Goal: Navigation & Orientation: Find specific page/section

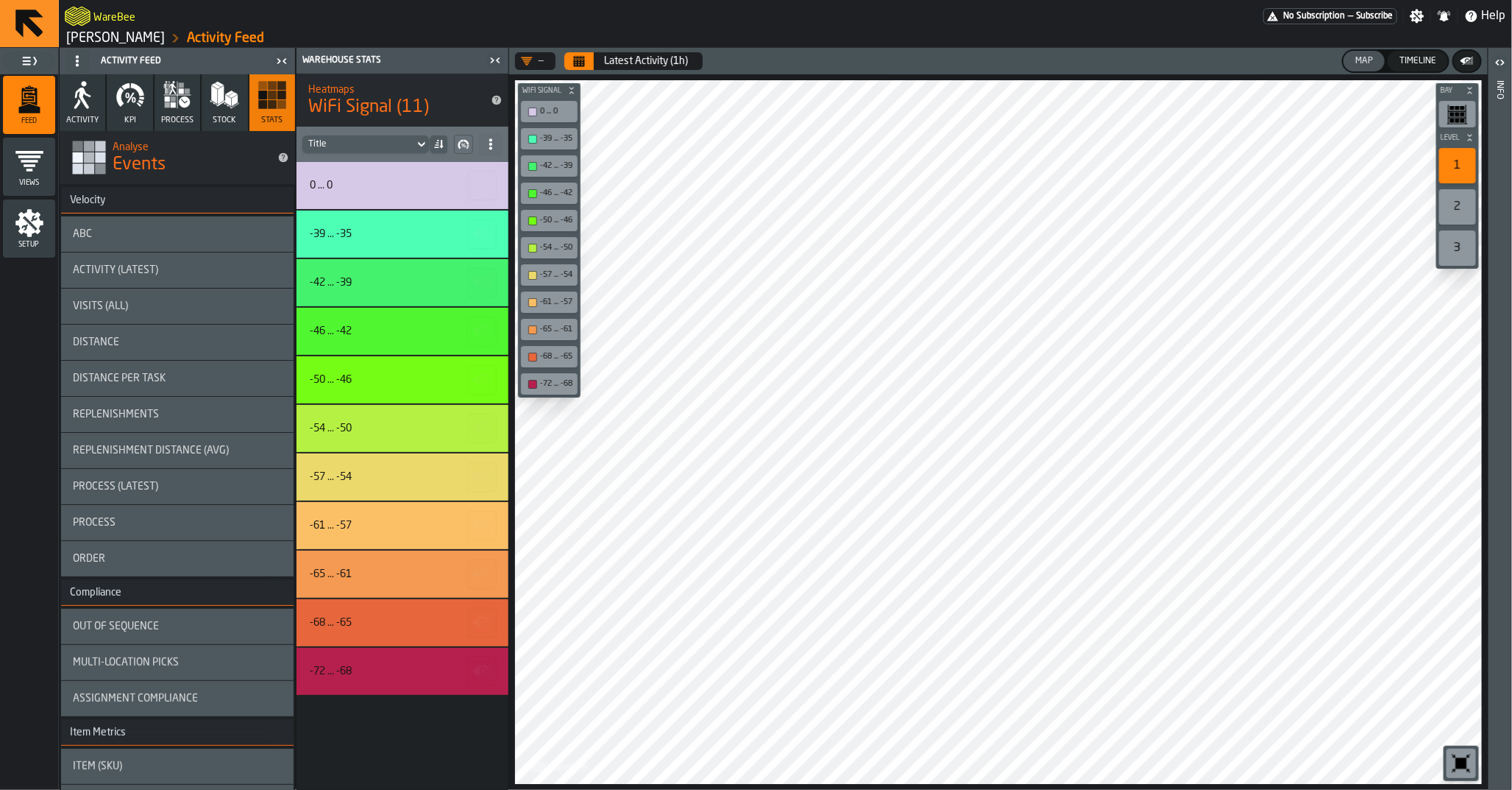
click at [91, 42] on link "[PERSON_NAME]" at bounding box center [115, 39] width 99 height 17
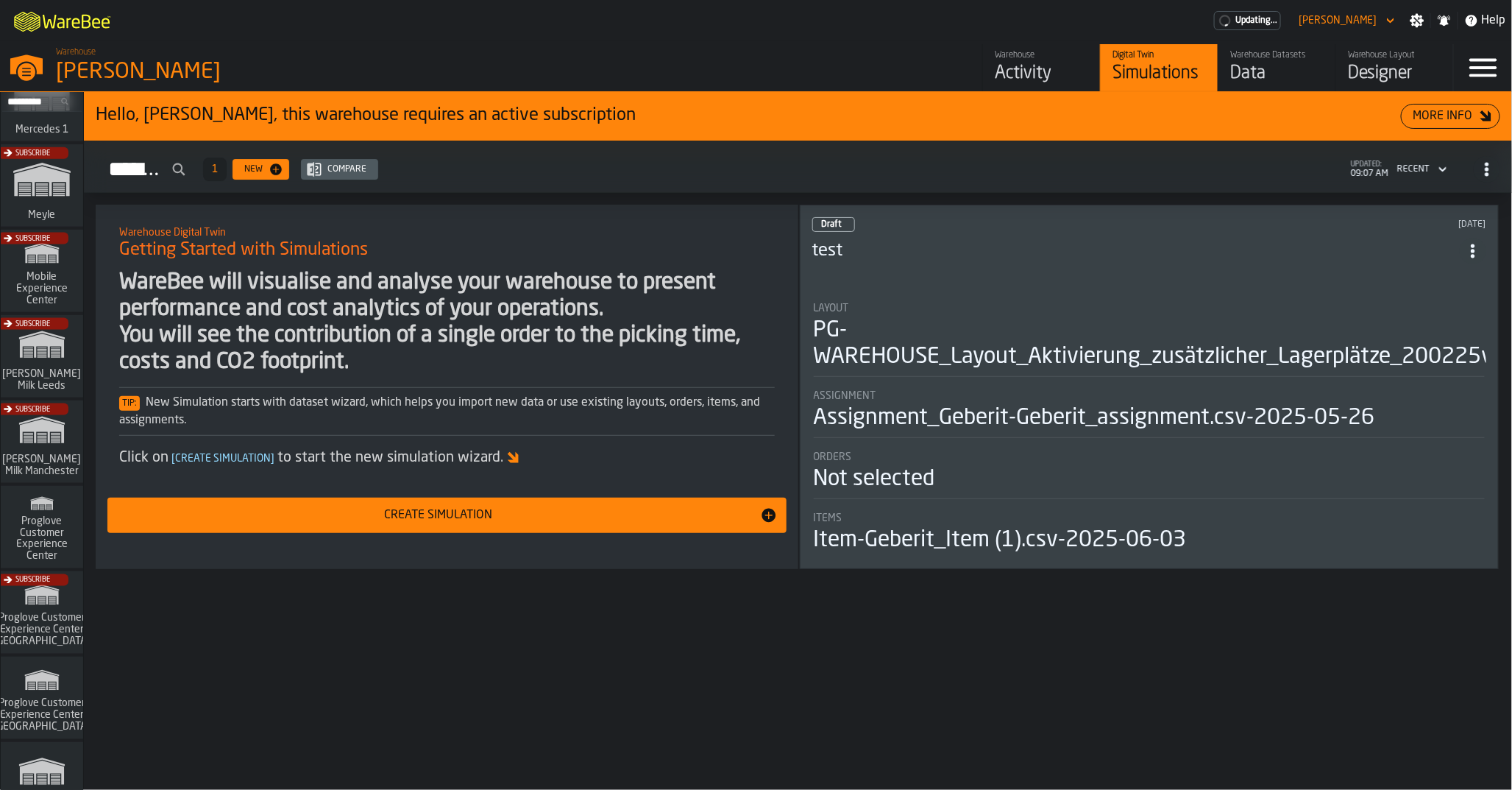
scroll to position [1118, 0]
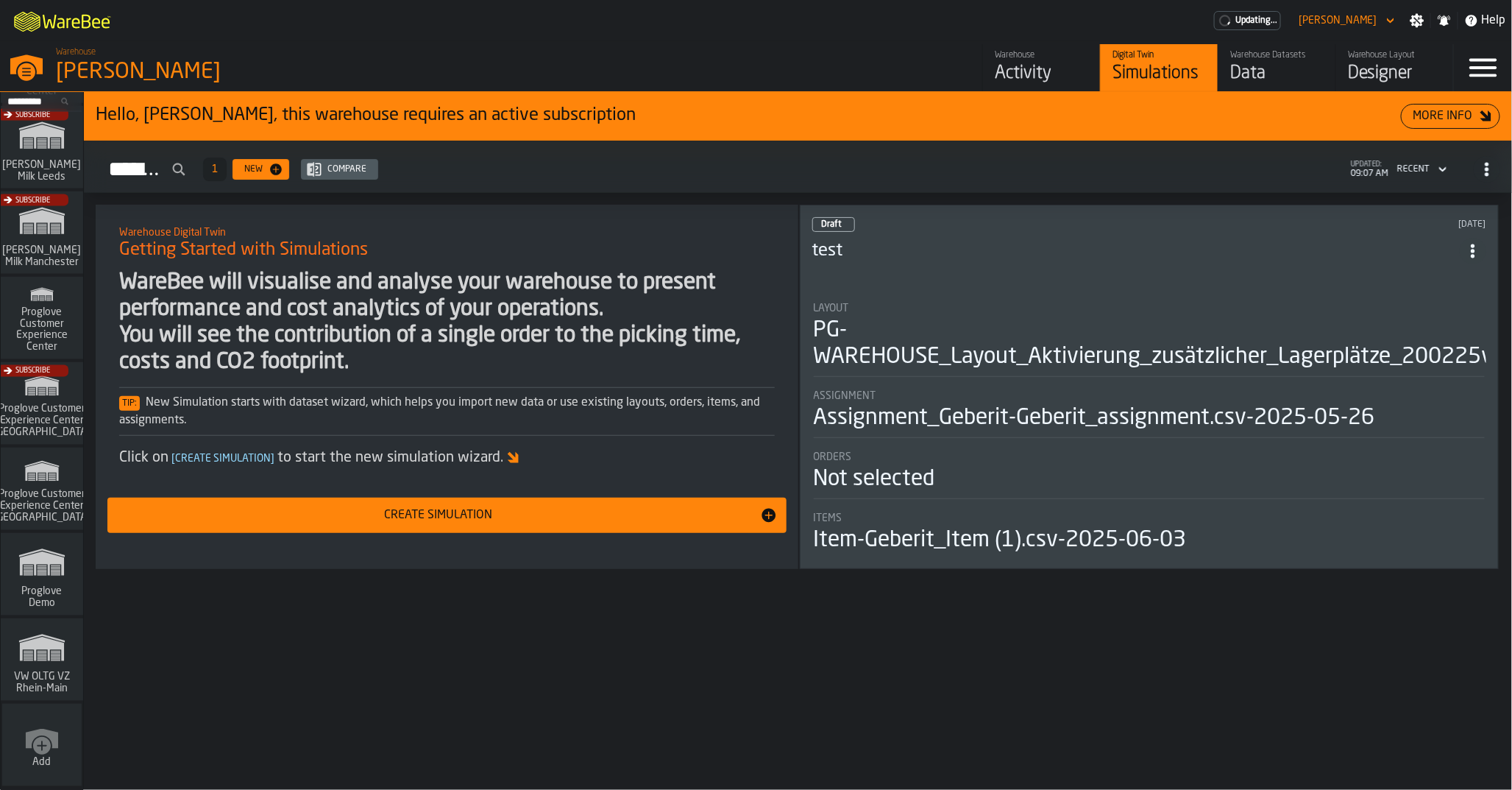
click at [30, 655] on icon "link-to-/wh/i/44979e6c-6f66-405e-9874-c1e29f02a54a/simulations" at bounding box center [42, 647] width 71 height 47
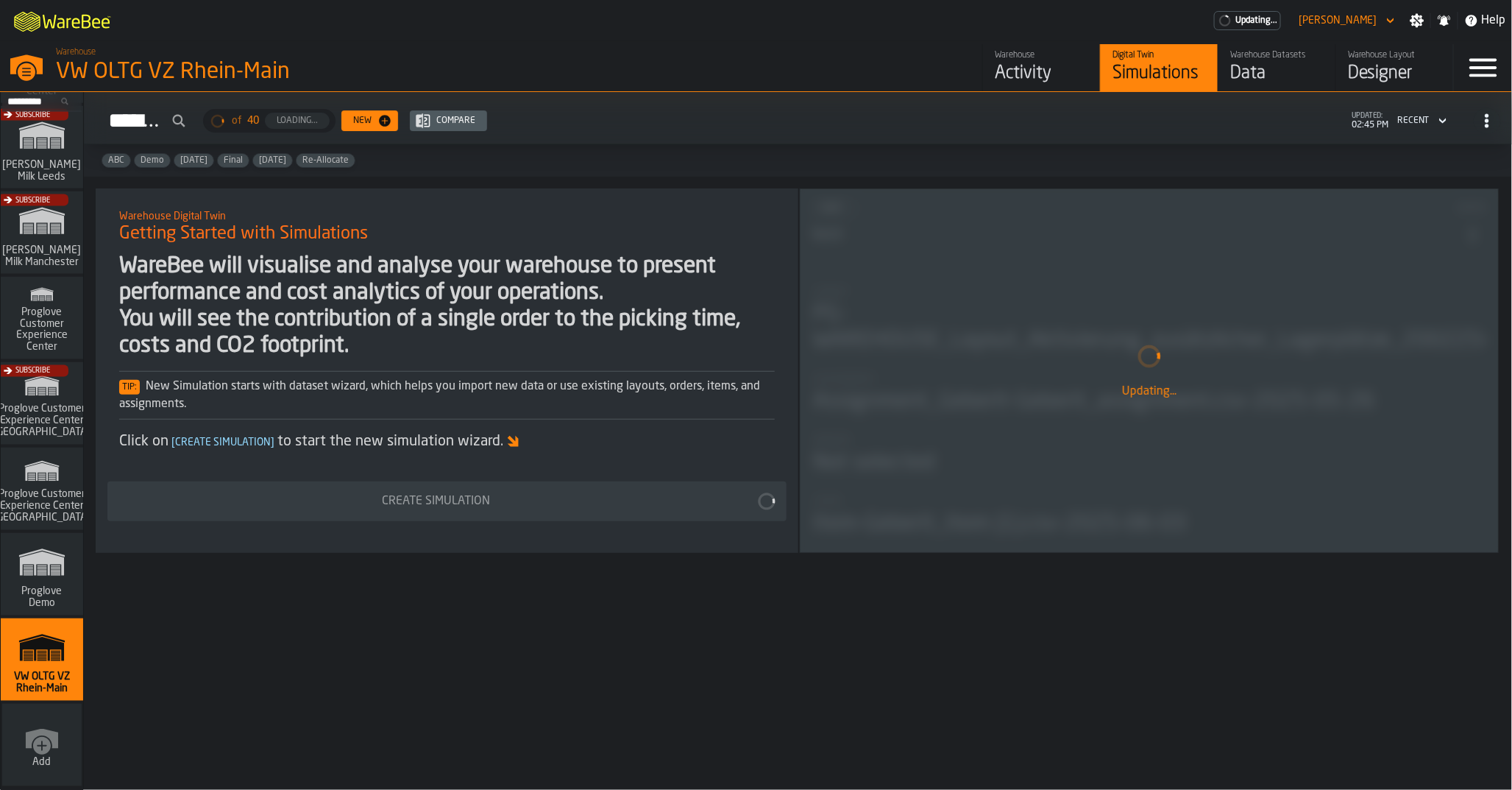
click at [1245, 75] on div "Data" at bounding box center [1276, 74] width 93 height 24
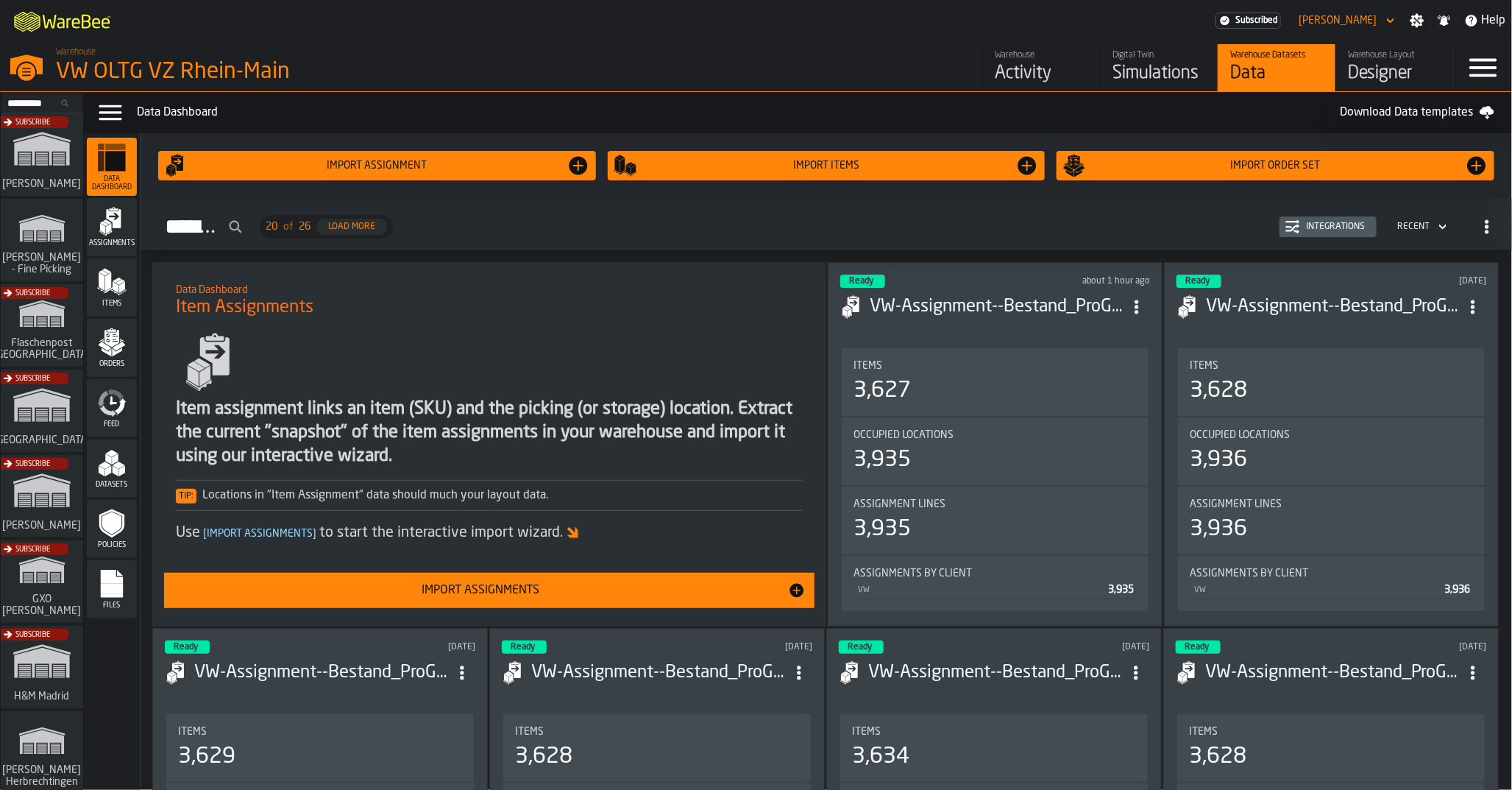
click at [111, 394] on icon "menu Feed" at bounding box center [115, 394] width 17 height 12
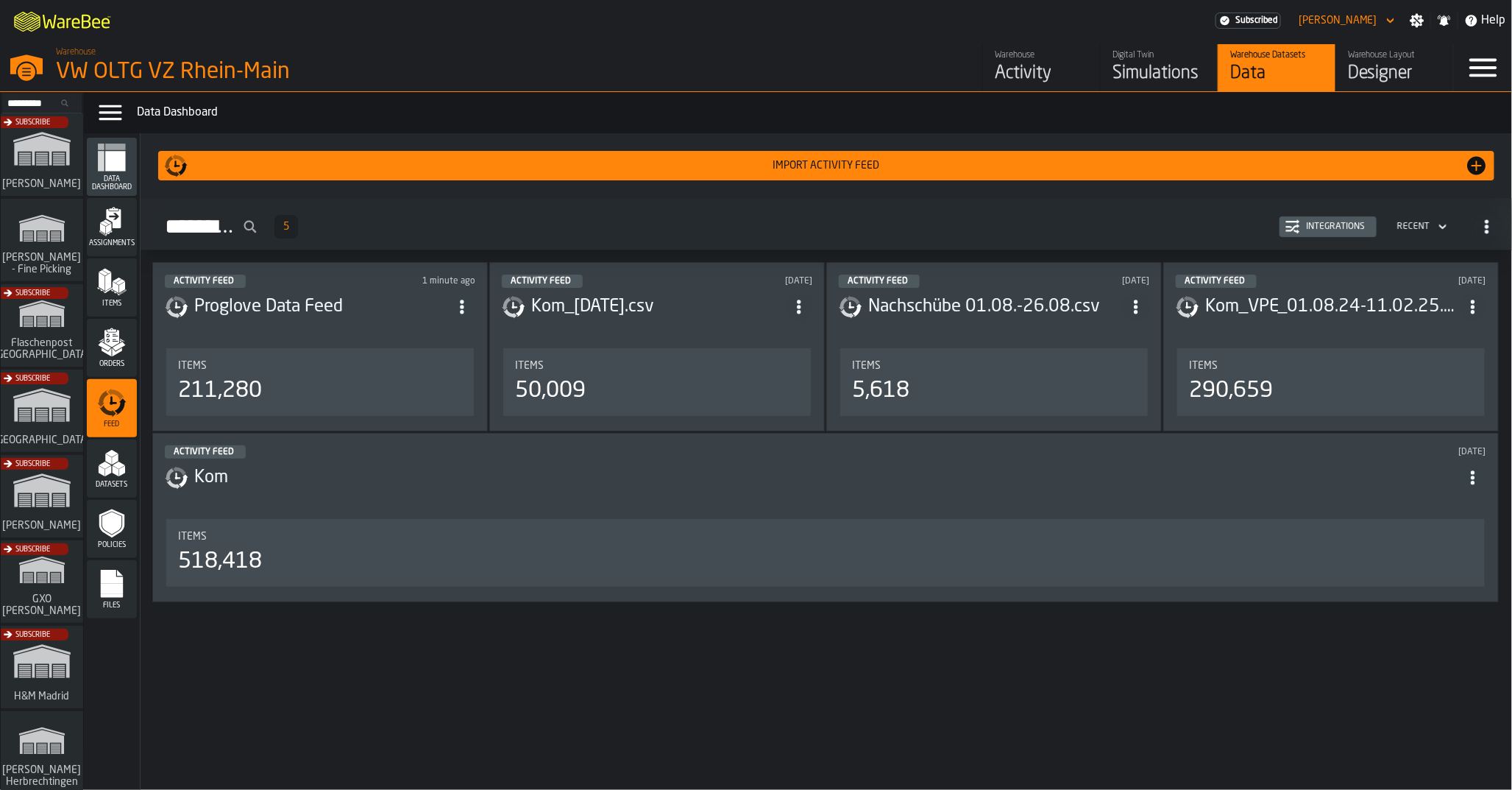
click at [1335, 223] on div "Integrations" at bounding box center [1335, 226] width 71 height 10
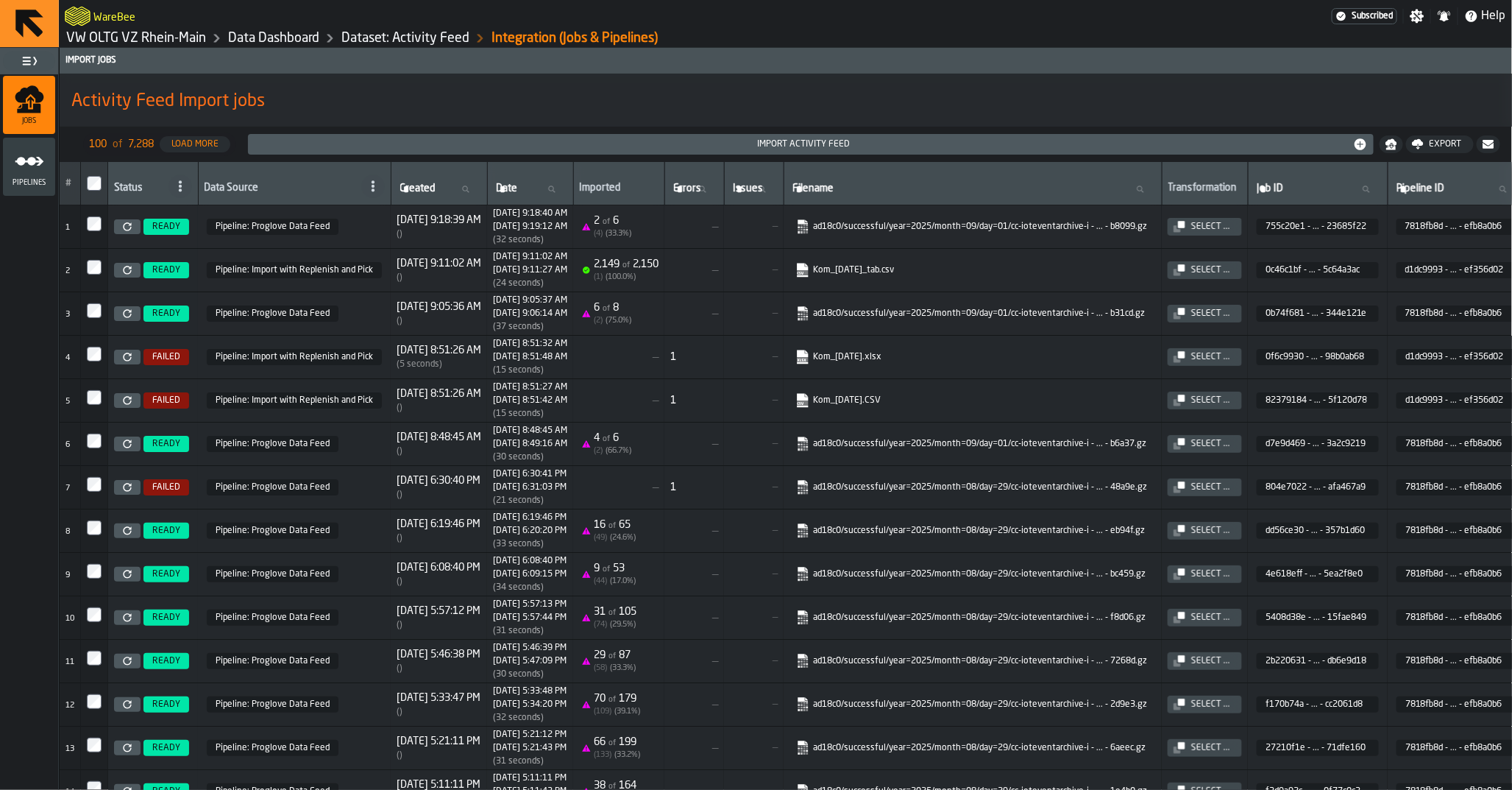
click at [156, 41] on link "VW OLTG VZ Rhein-Main" at bounding box center [137, 39] width 140 height 17
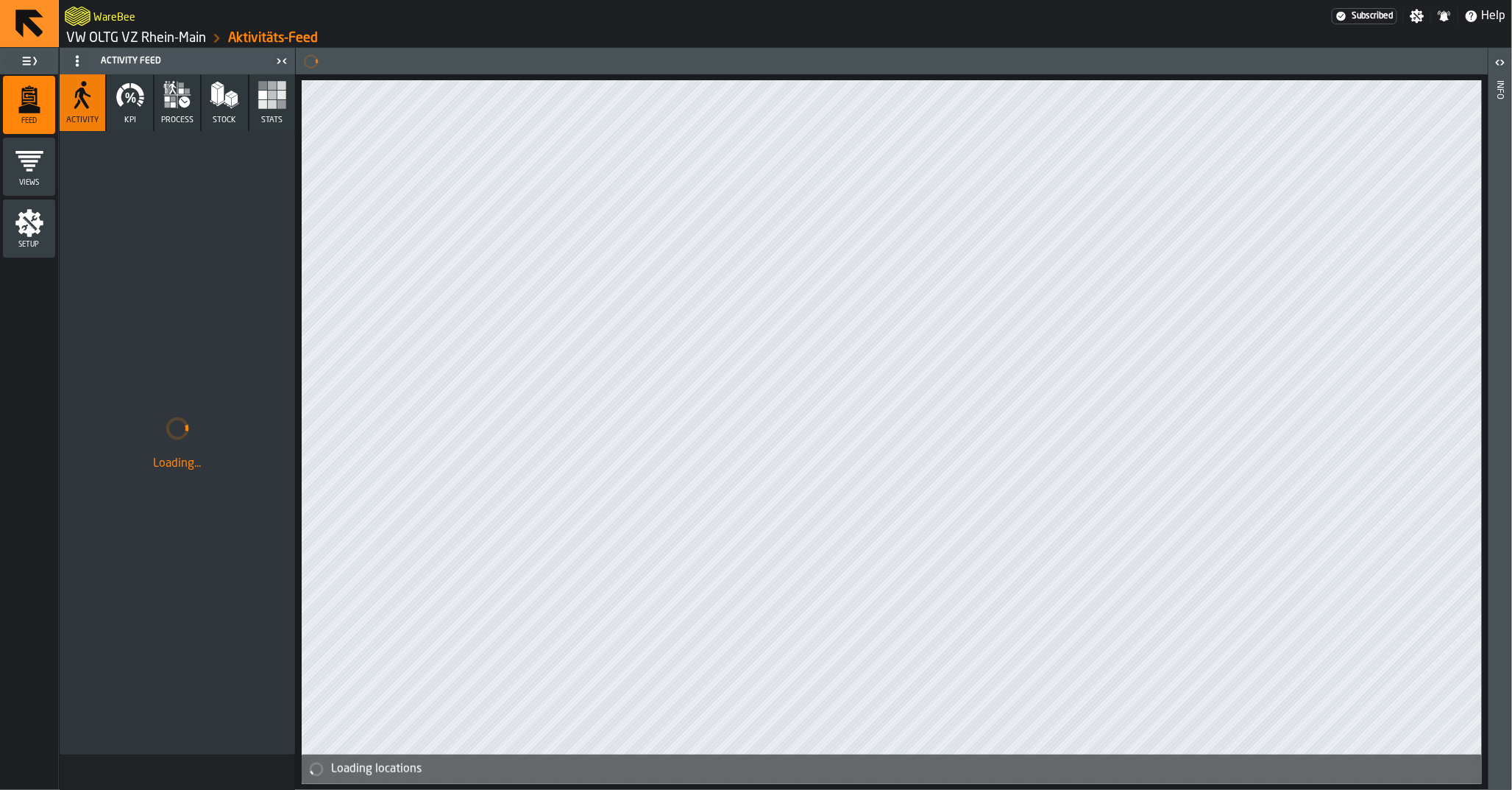
click at [157, 40] on link "VW OLTG VZ Rhein-Main" at bounding box center [137, 39] width 140 height 17
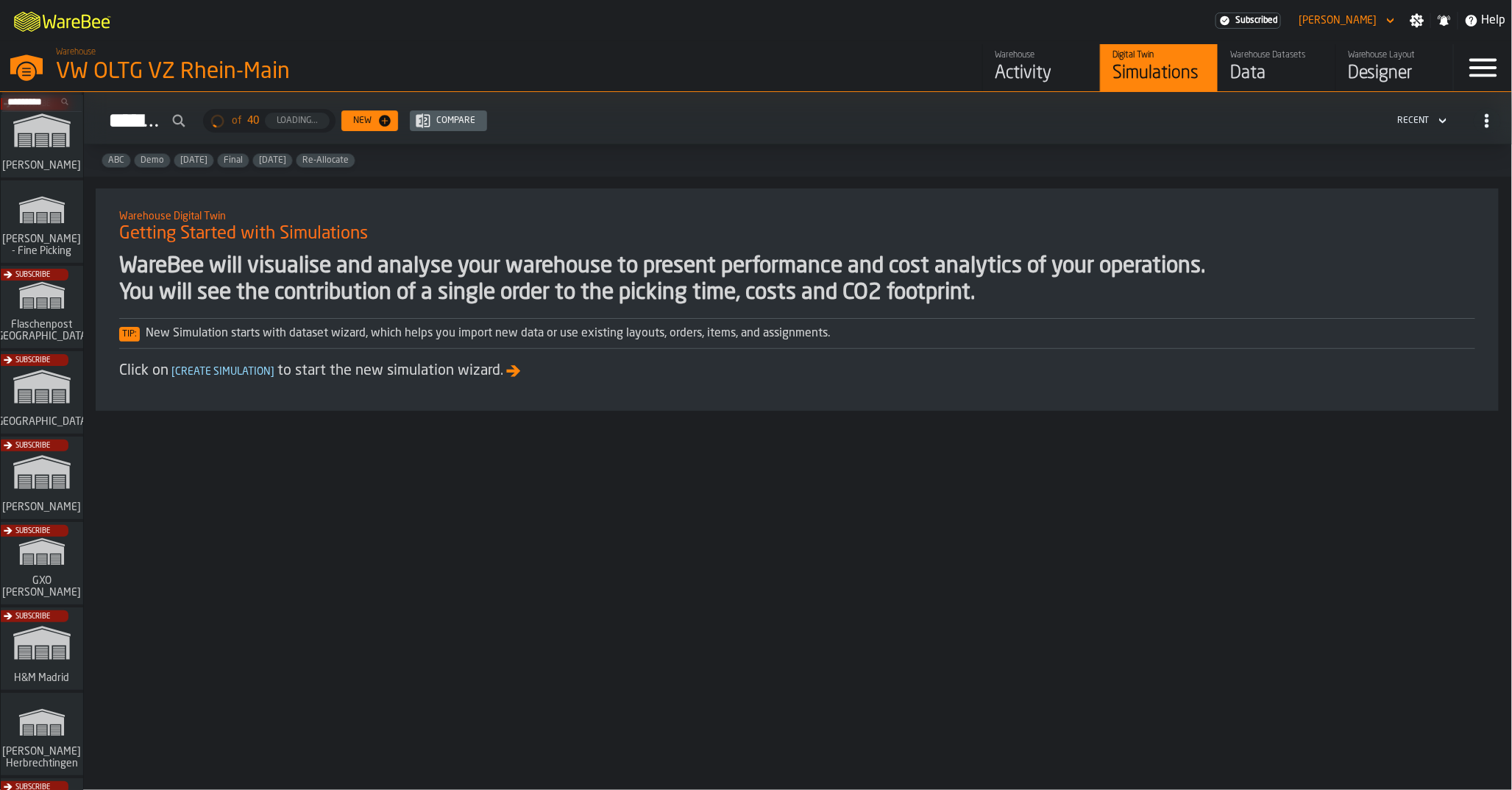
scroll to position [37, 0]
